Goal: Information Seeking & Learning: Learn about a topic

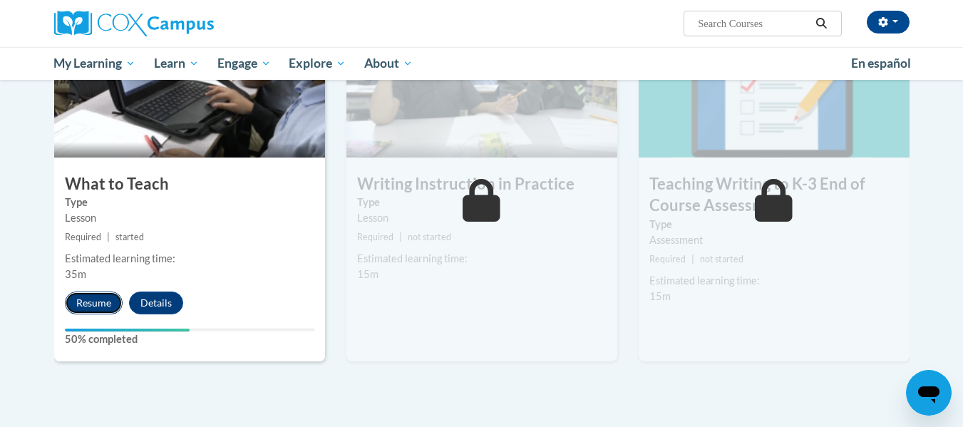
click at [98, 296] on button "Resume" at bounding box center [94, 302] width 58 height 23
